Goal: Information Seeking & Learning: Learn about a topic

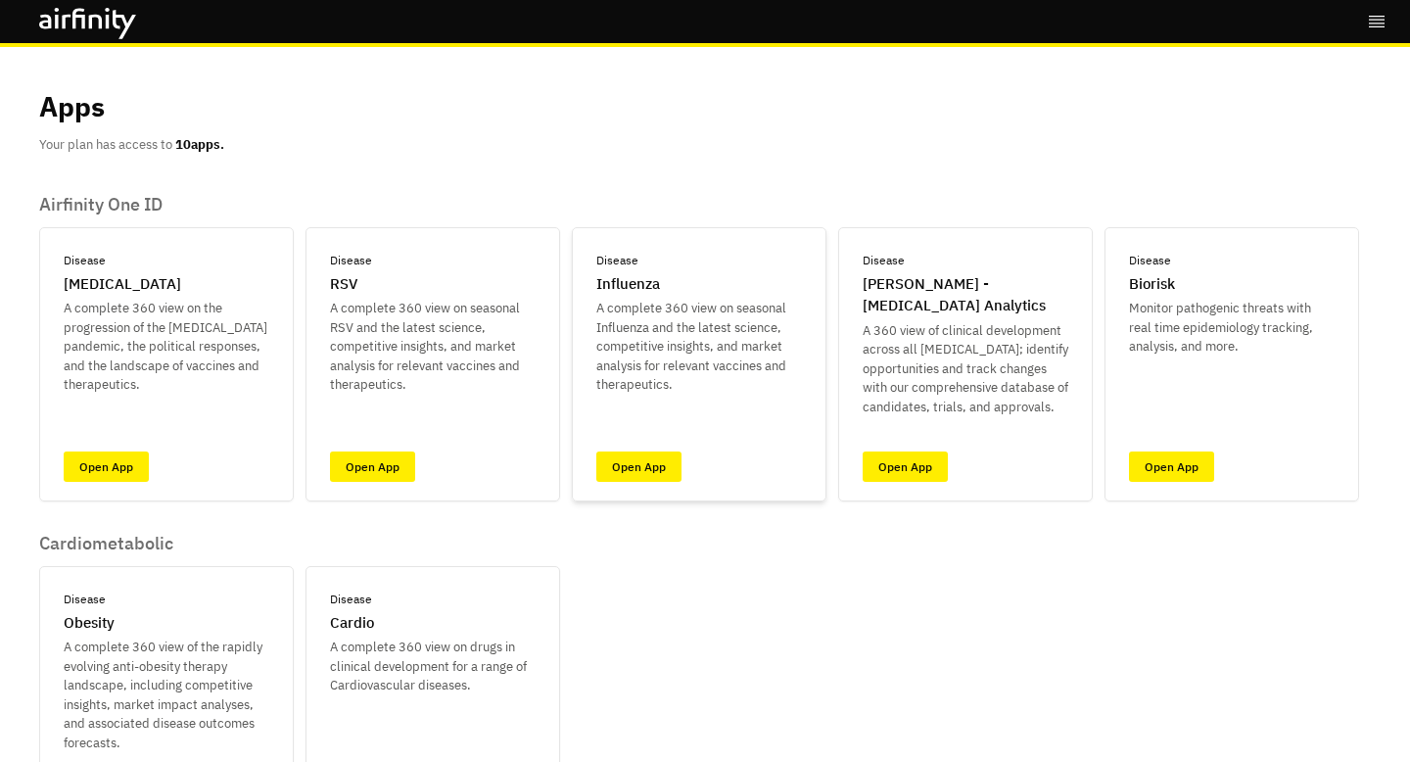
scroll to position [487, 0]
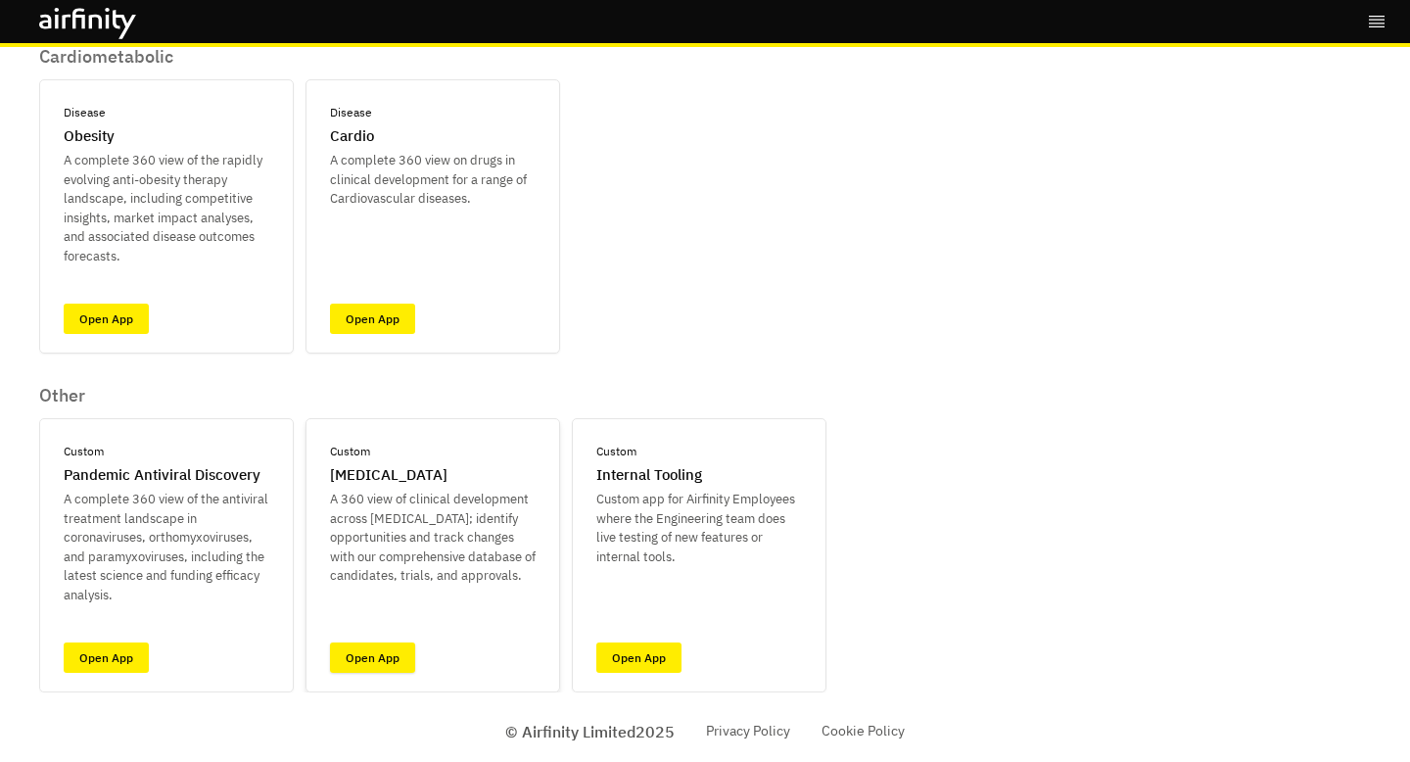
click at [387, 668] on link "Open App" at bounding box center [372, 657] width 85 height 30
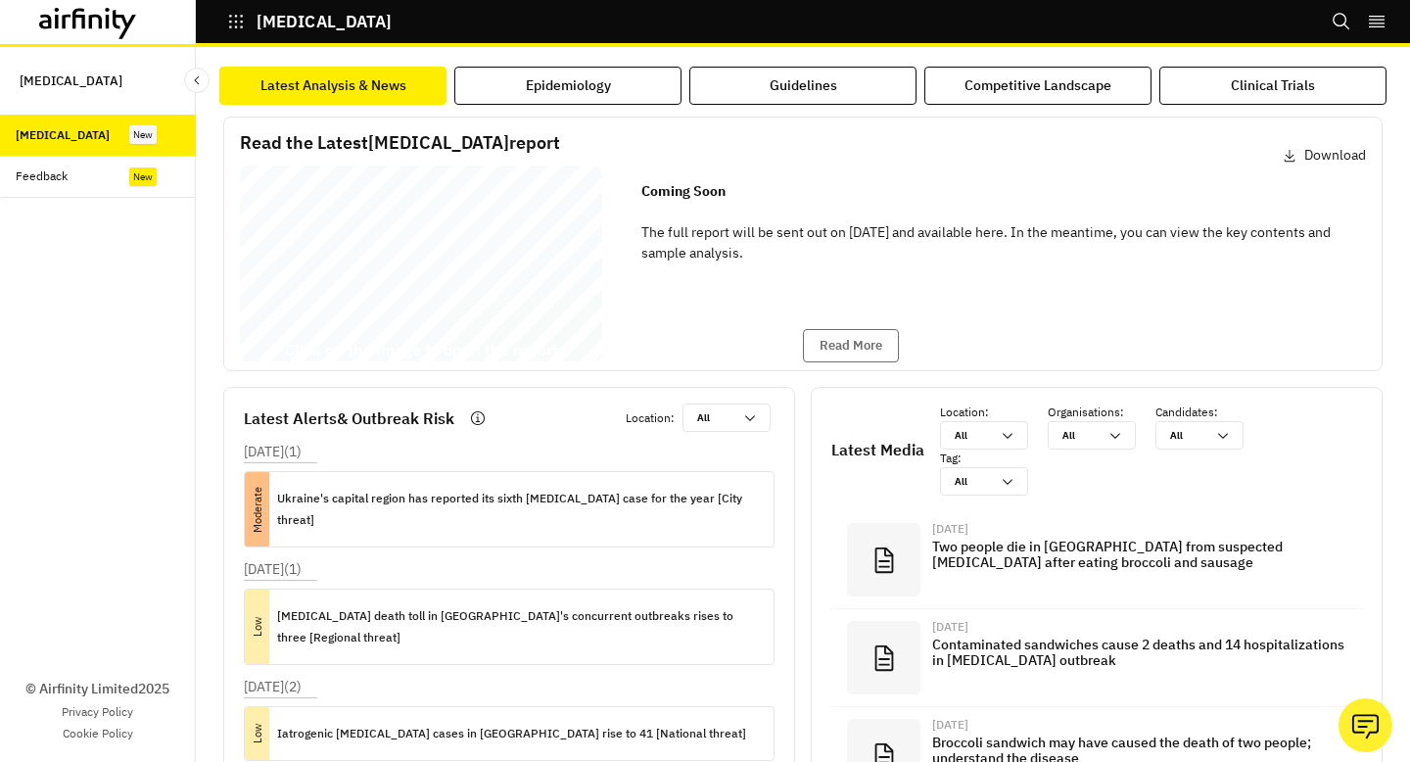
click at [528, 261] on div "Botulism Report 27 August 2025 © 2025 Airfinity – Private & Co nfidential Last …" at bounding box center [421, 267] width 362 height 204
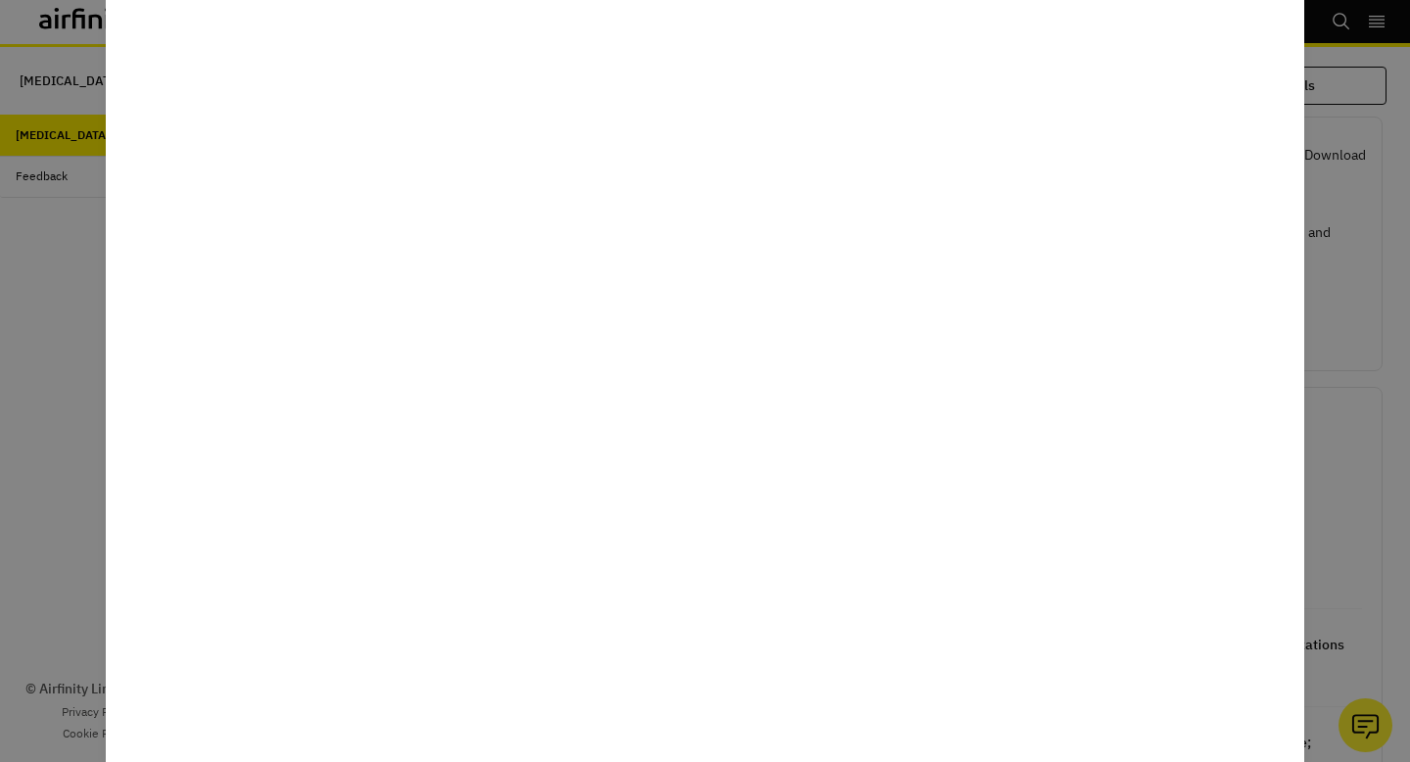
click at [1342, 379] on div at bounding box center [705, 381] width 1410 height 762
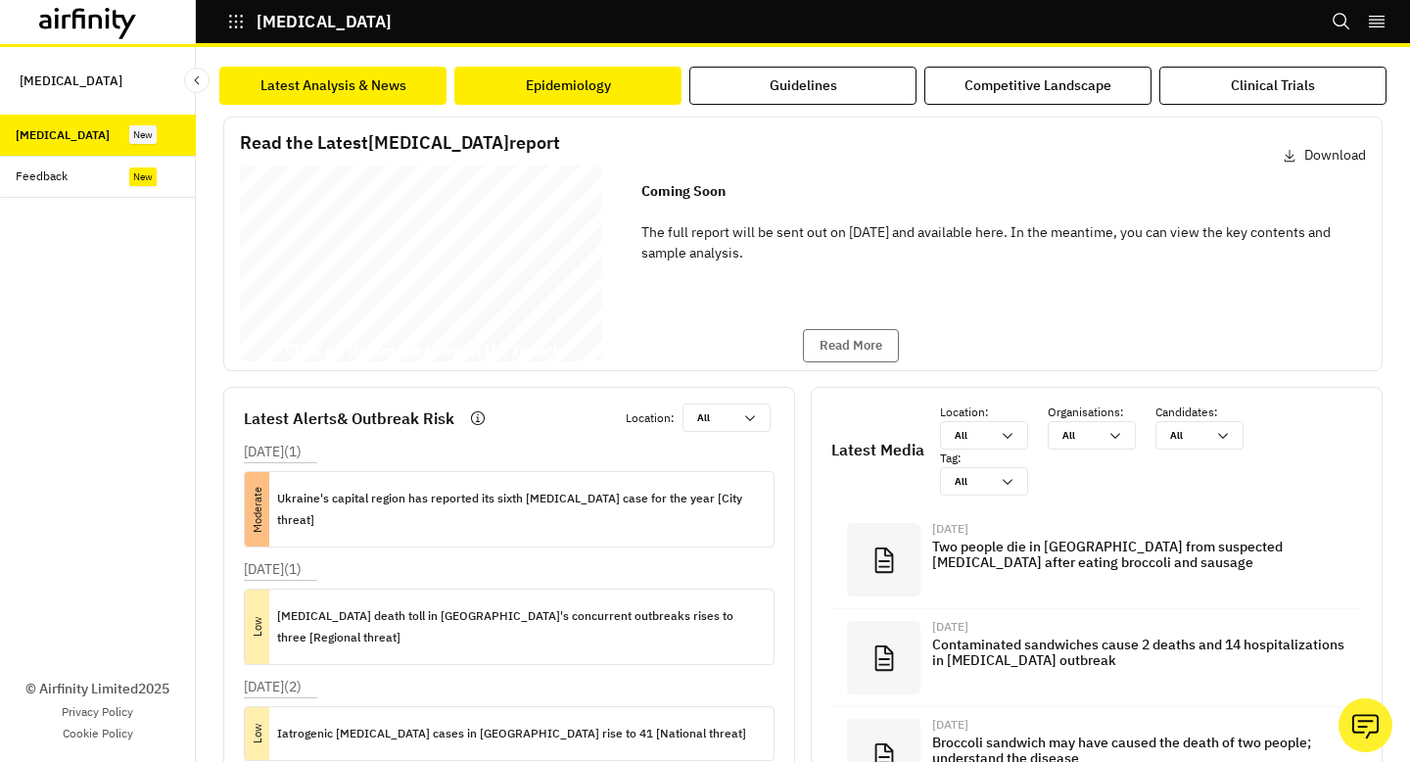
click at [611, 74] on button "Epidemiology" at bounding box center [567, 86] width 227 height 38
